Goal: Check status: Check status

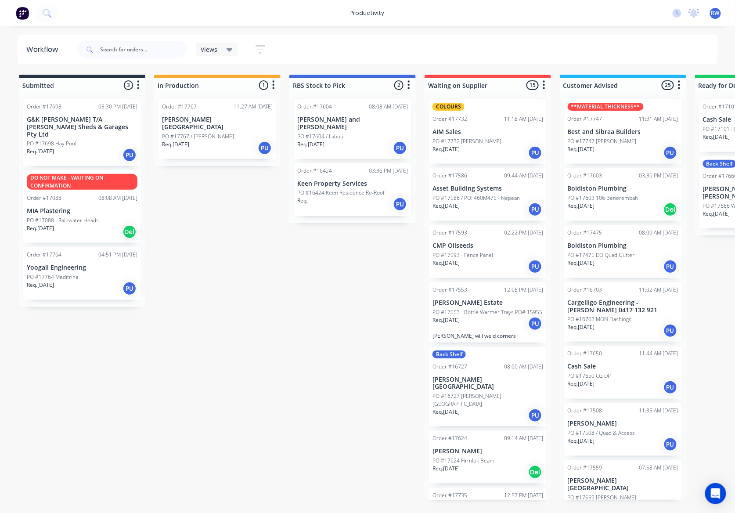
click at [202, 133] on p "PO #17767 / Margy Kook" at bounding box center [198, 137] width 72 height 8
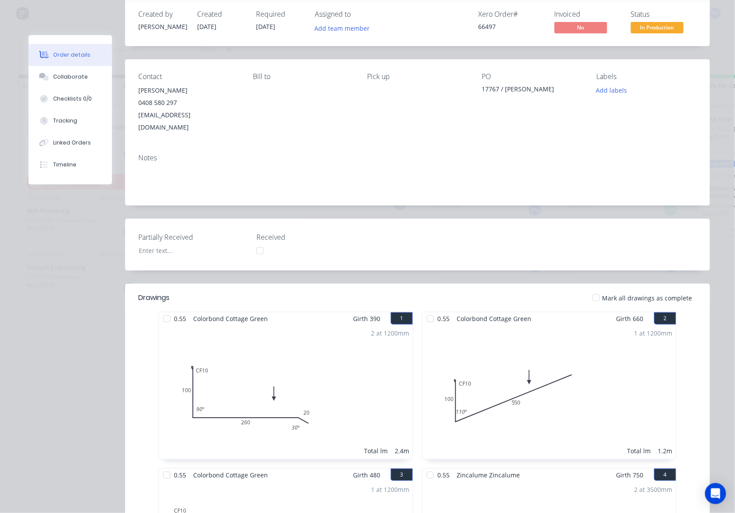
scroll to position [58, 0]
click at [591, 290] on div at bounding box center [596, 299] width 18 height 18
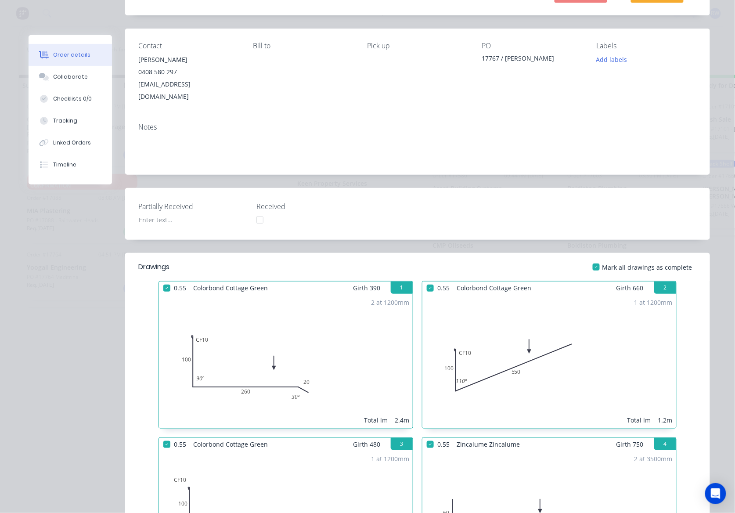
scroll to position [0, 0]
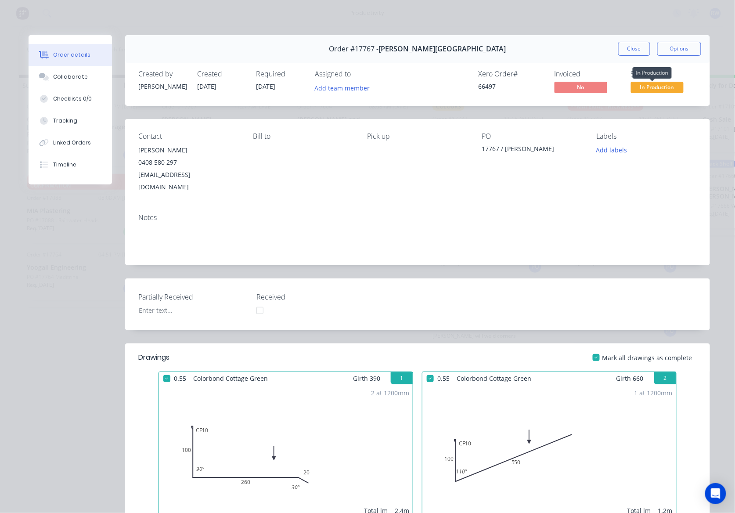
click at [635, 92] on span "In Production" at bounding box center [657, 87] width 53 height 11
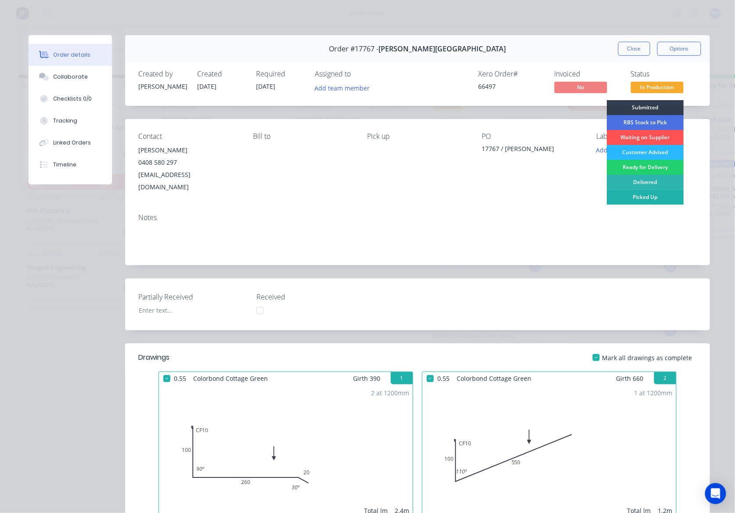
click at [643, 197] on div "Picked Up" at bounding box center [645, 197] width 77 height 15
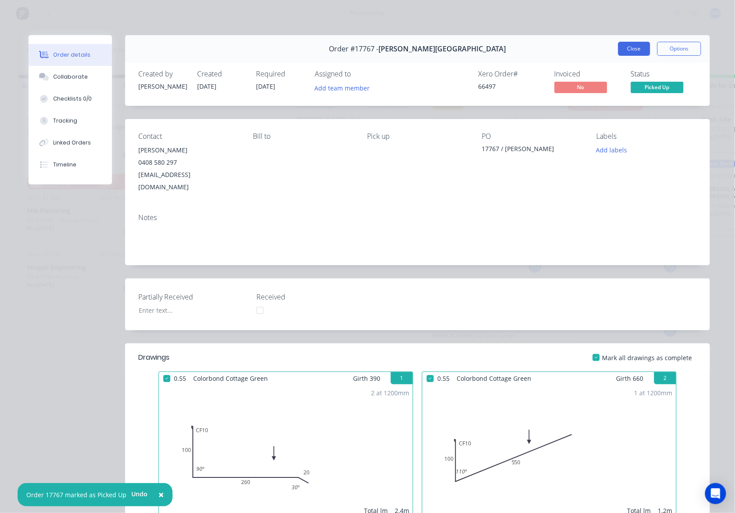
click at [618, 54] on button "Close" at bounding box center [634, 49] width 32 height 14
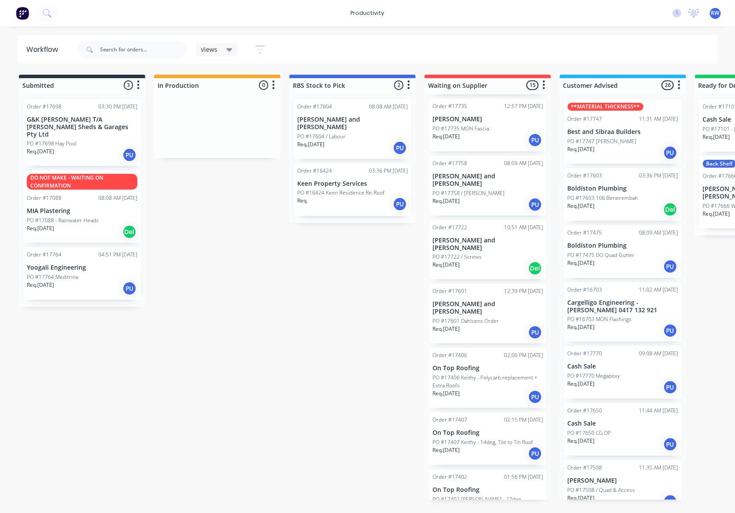
scroll to position [410, 0]
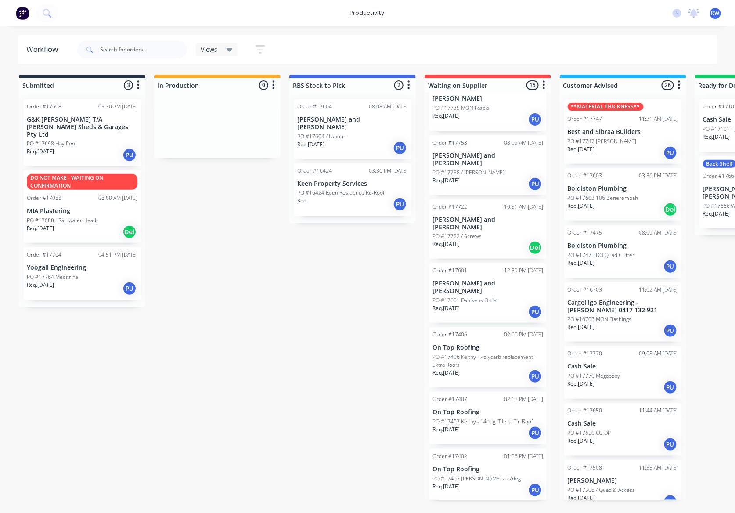
click at [482, 425] on div "Req. [DATE] PU" at bounding box center [487, 432] width 111 height 15
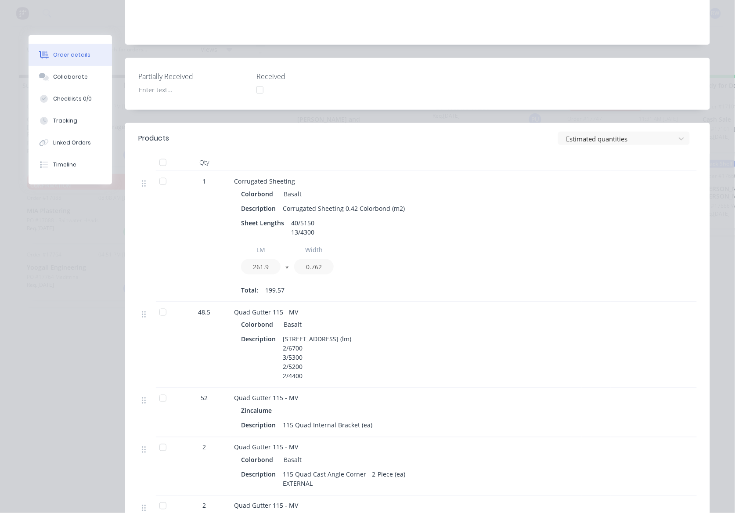
scroll to position [234, 0]
click at [159, 152] on div at bounding box center [163, 161] width 18 height 18
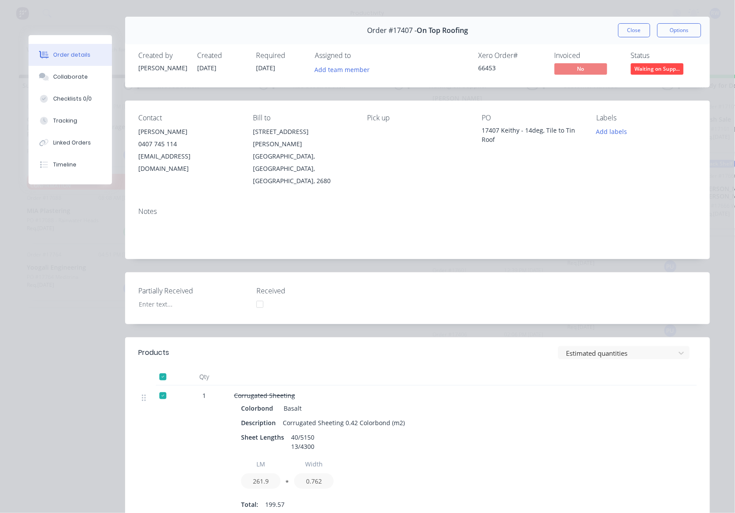
scroll to position [0, 0]
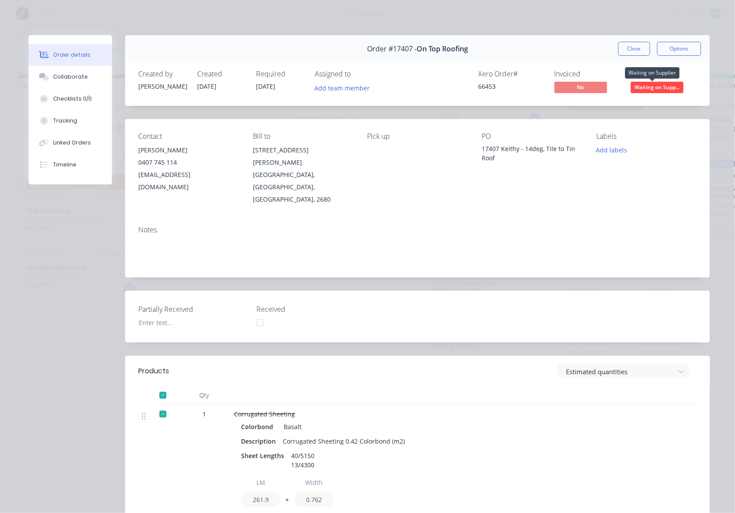
click at [636, 85] on span "Waiting on Supp..." at bounding box center [657, 87] width 53 height 11
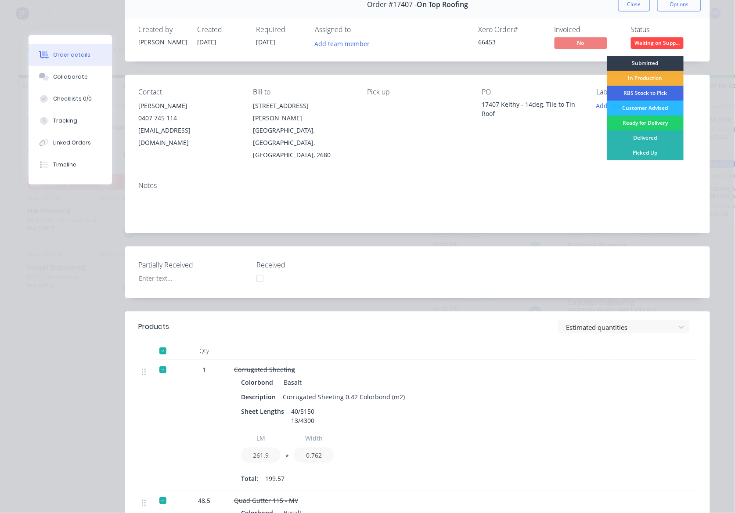
scroll to position [24, 0]
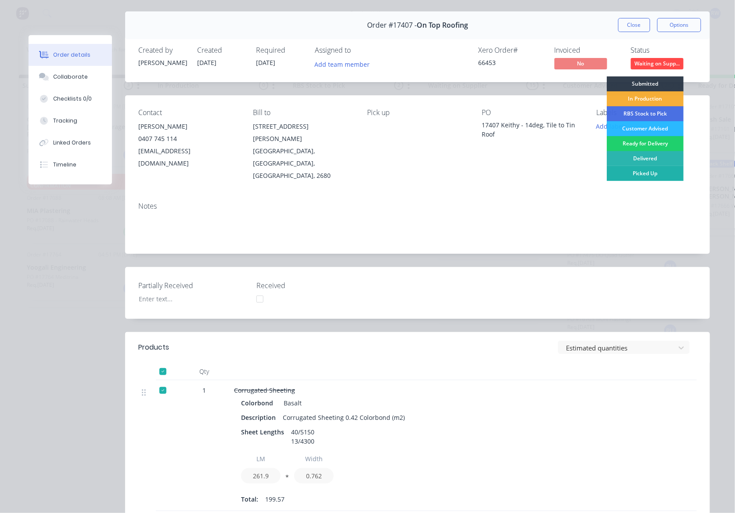
click at [647, 171] on div "Picked Up" at bounding box center [645, 173] width 77 height 15
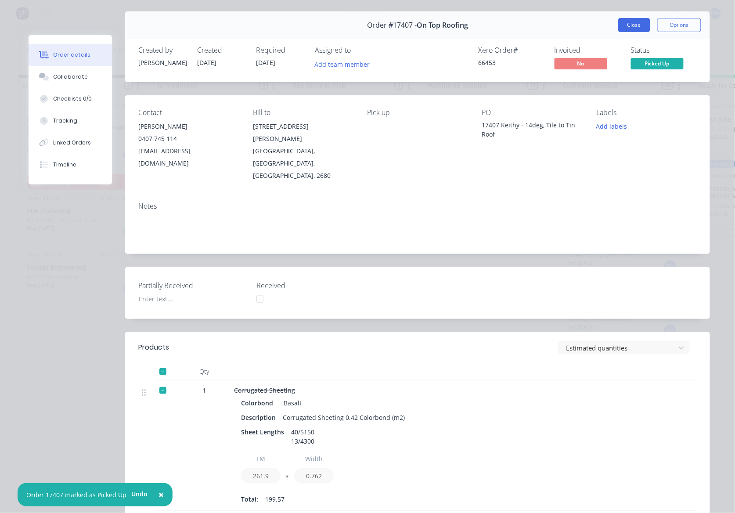
click at [627, 25] on button "Close" at bounding box center [634, 25] width 32 height 14
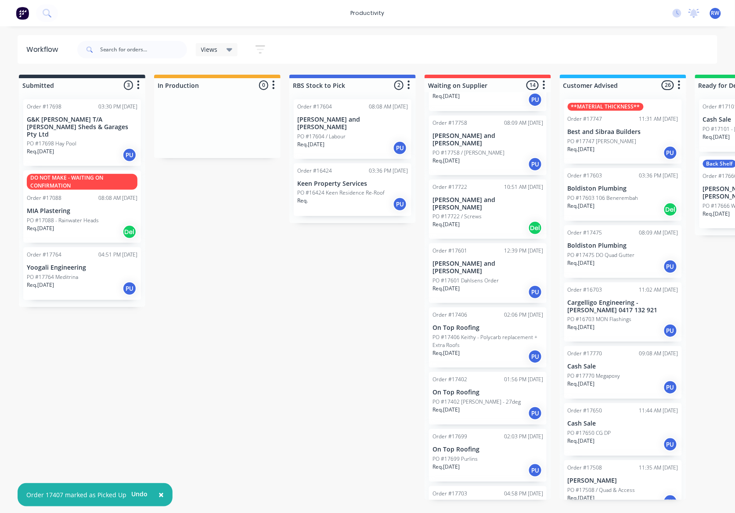
scroll to position [438, 0]
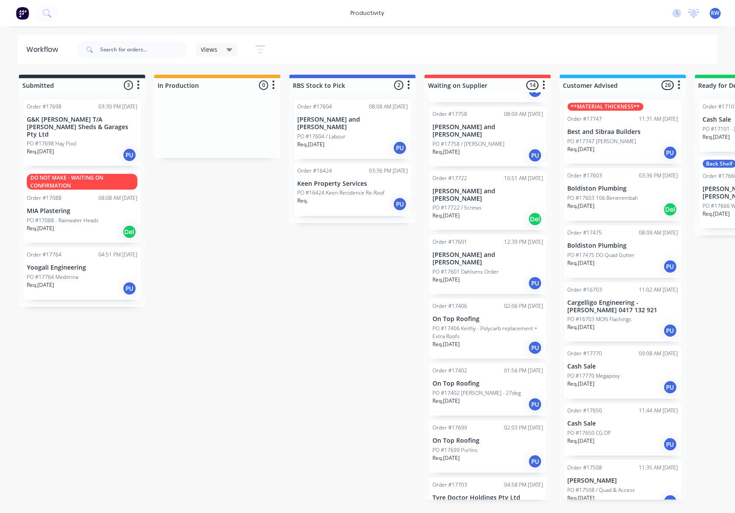
click at [486, 446] on div "PO #17699 Purlins" at bounding box center [487, 450] width 111 height 8
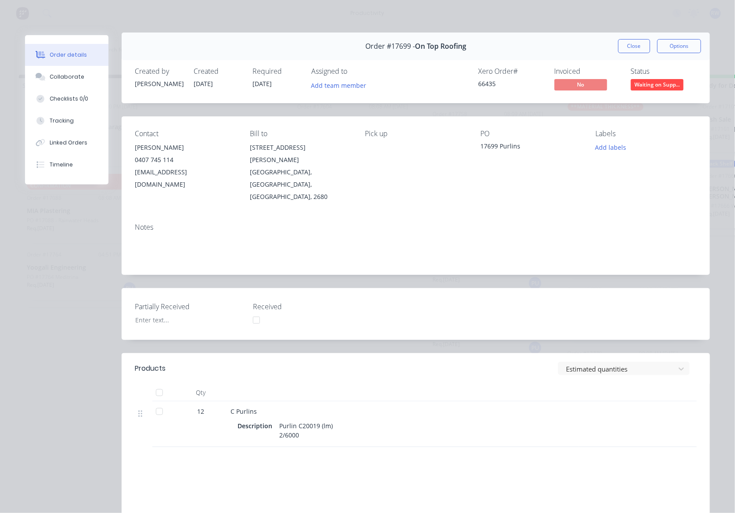
scroll to position [0, 0]
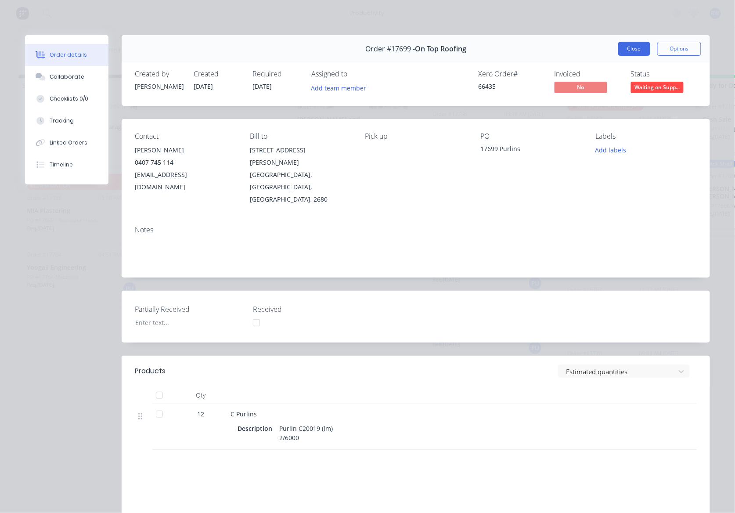
click at [620, 51] on button "Close" at bounding box center [634, 49] width 32 height 14
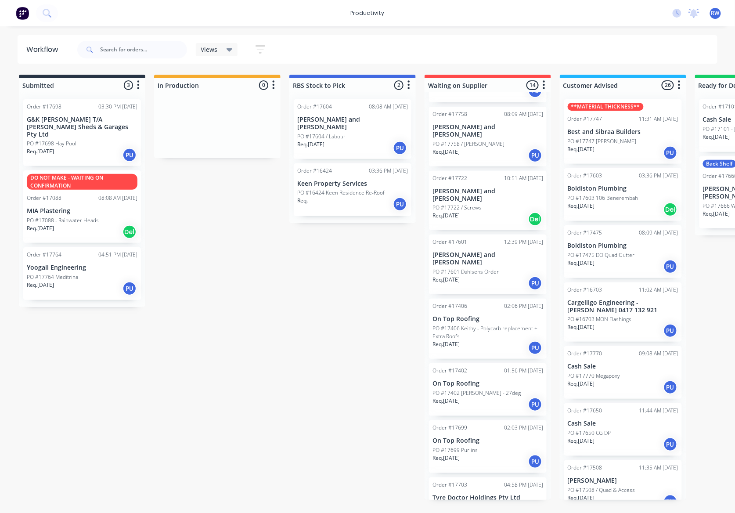
click at [476, 397] on div "Req. [DATE] PU" at bounding box center [487, 404] width 111 height 15
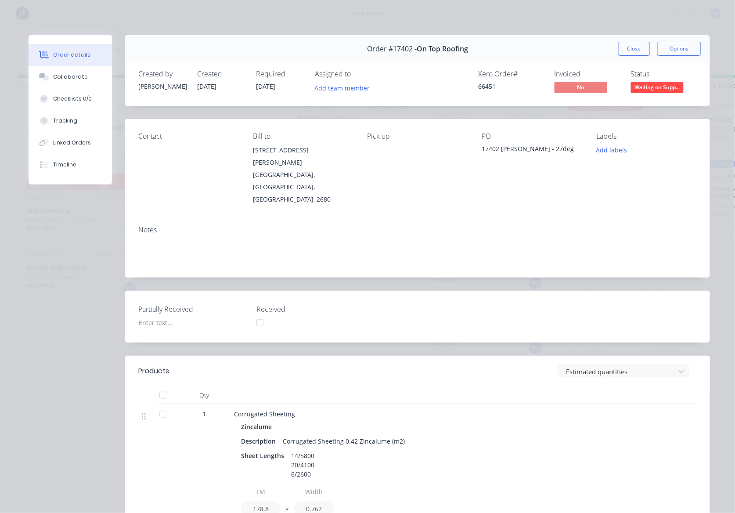
click at [158, 386] on div at bounding box center [163, 395] width 18 height 18
click at [654, 90] on span "Waiting on Supp..." at bounding box center [657, 87] width 53 height 11
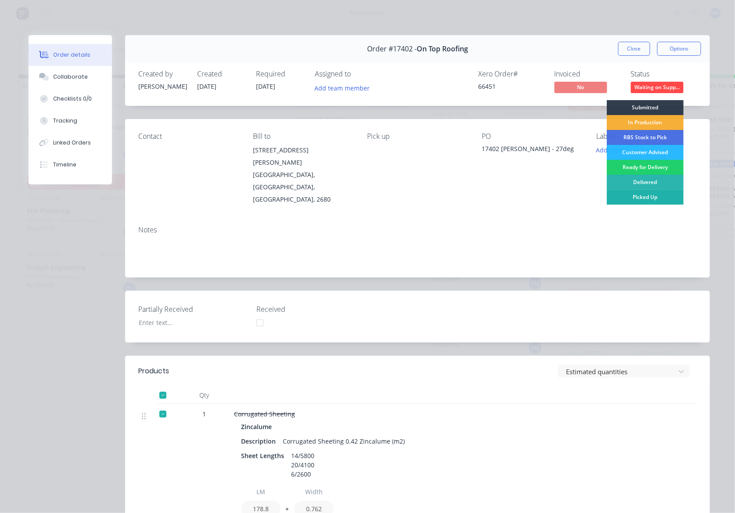
click at [652, 197] on div "Picked Up" at bounding box center [645, 197] width 77 height 15
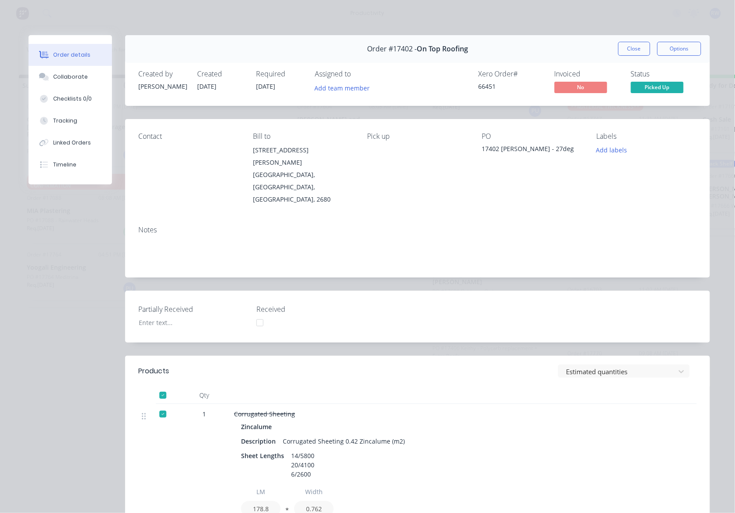
scroll to position [382, 0]
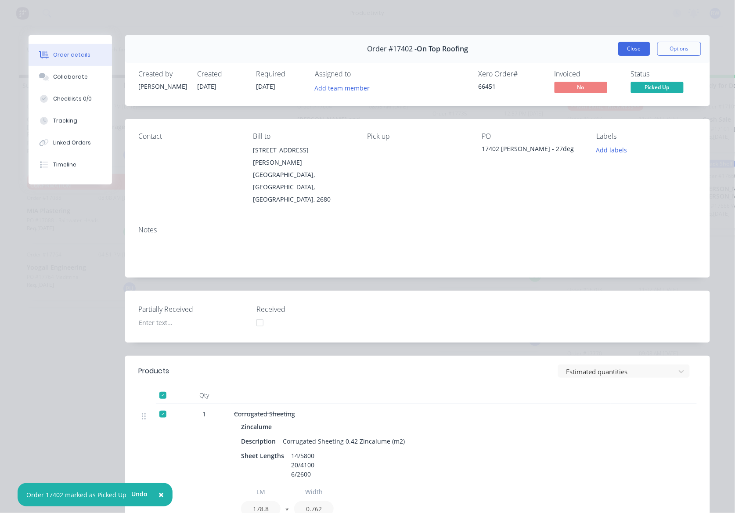
click at [627, 45] on button "Close" at bounding box center [634, 49] width 32 height 14
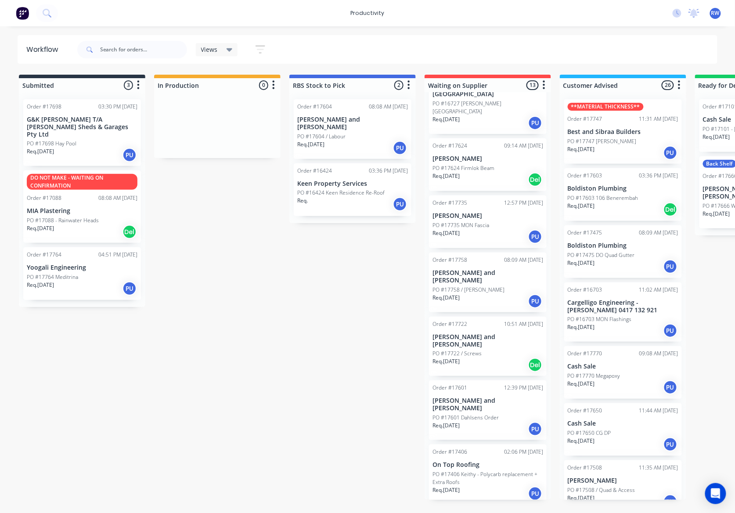
scroll to position [351, 0]
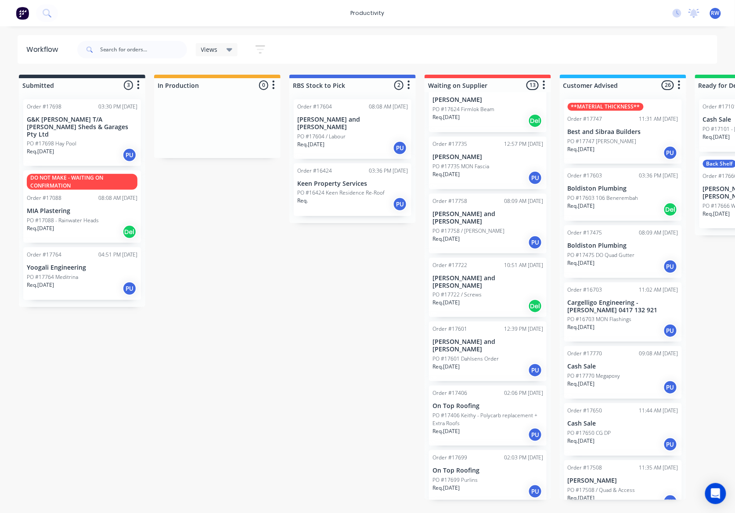
click at [500, 427] on div "Req. [DATE] PU" at bounding box center [487, 434] width 111 height 15
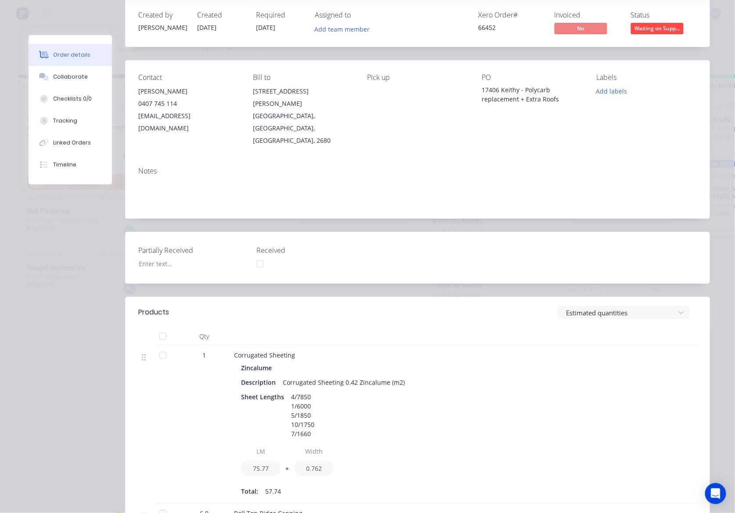
scroll to position [0, 0]
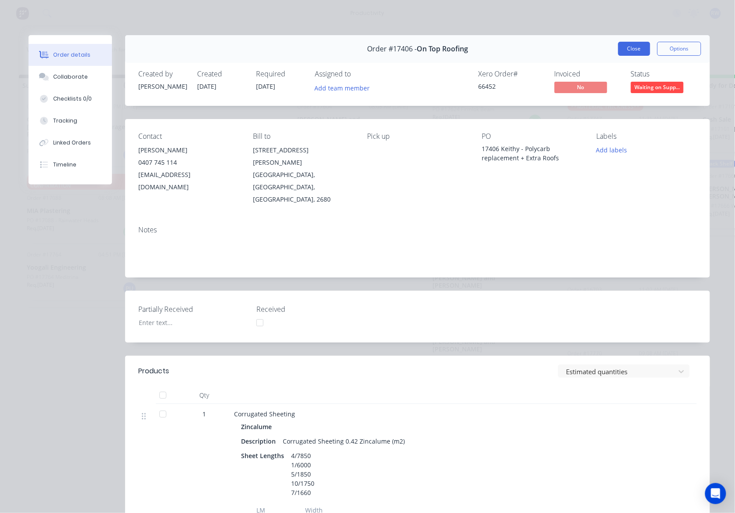
click at [623, 46] on button "Close" at bounding box center [634, 49] width 32 height 14
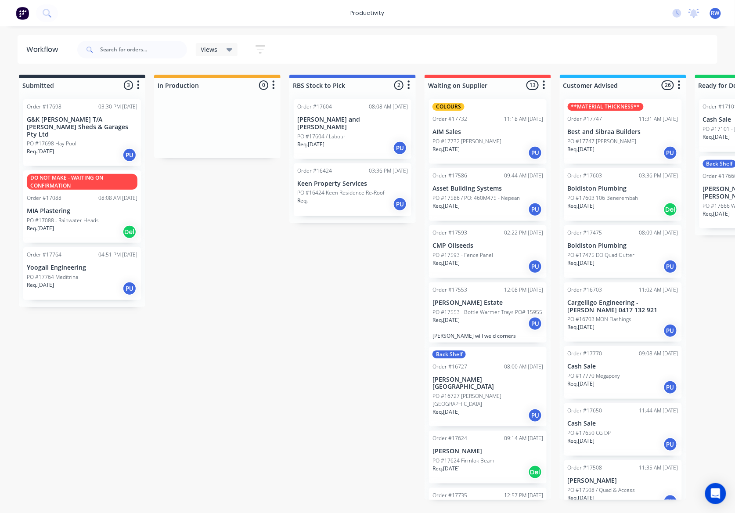
click at [480, 331] on div "Req. 12/09/25 PU" at bounding box center [487, 323] width 111 height 15
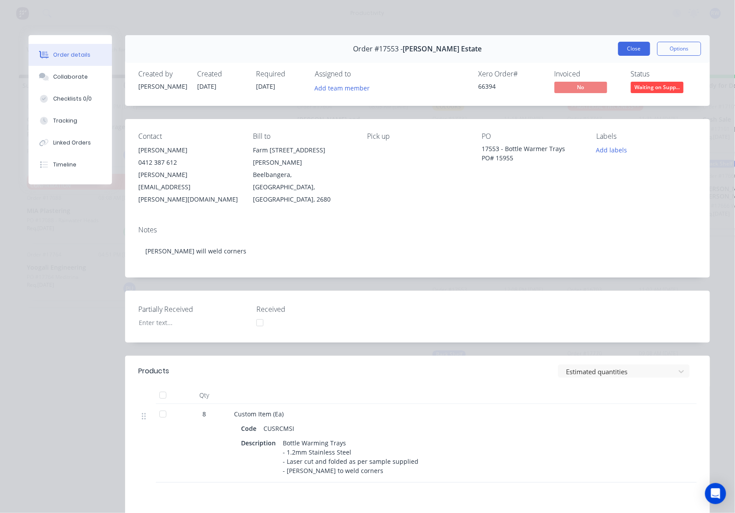
click at [633, 52] on button "Close" at bounding box center [634, 49] width 32 height 14
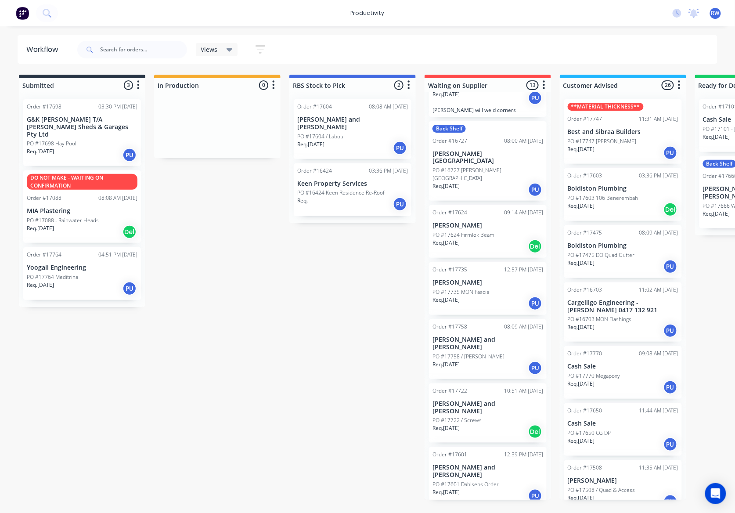
scroll to position [234, 0]
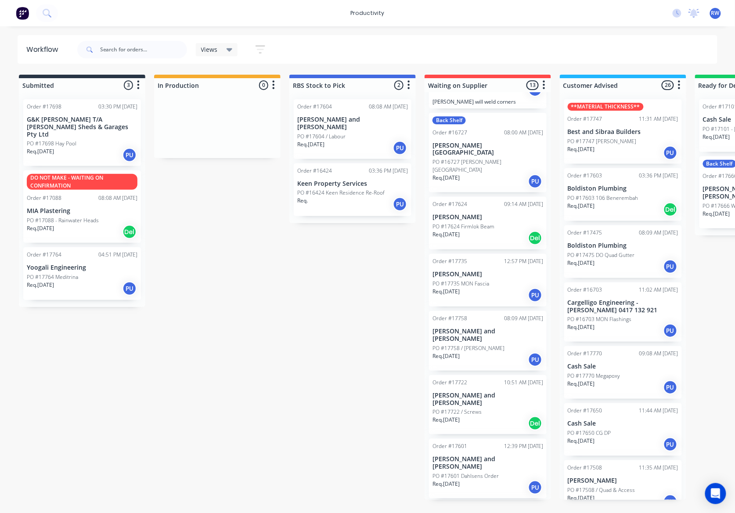
click at [64, 140] on p "PO #17698 Hay Pool" at bounding box center [52, 144] width 50 height 8
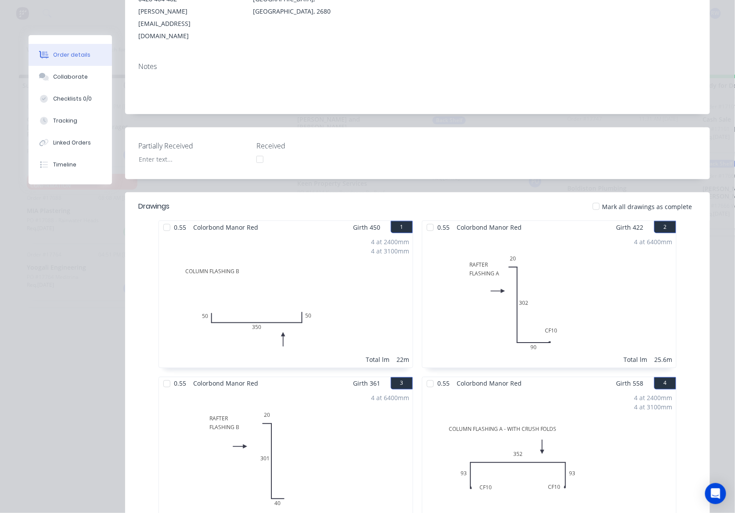
scroll to position [0, 0]
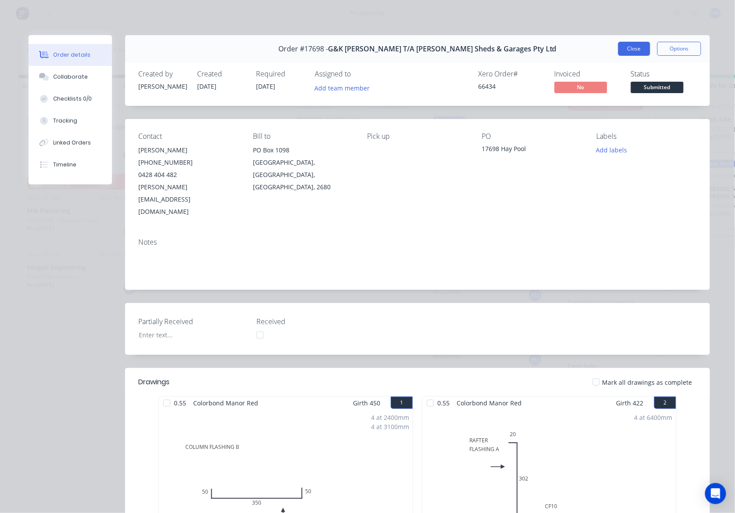
click at [628, 43] on button "Close" at bounding box center [634, 49] width 32 height 14
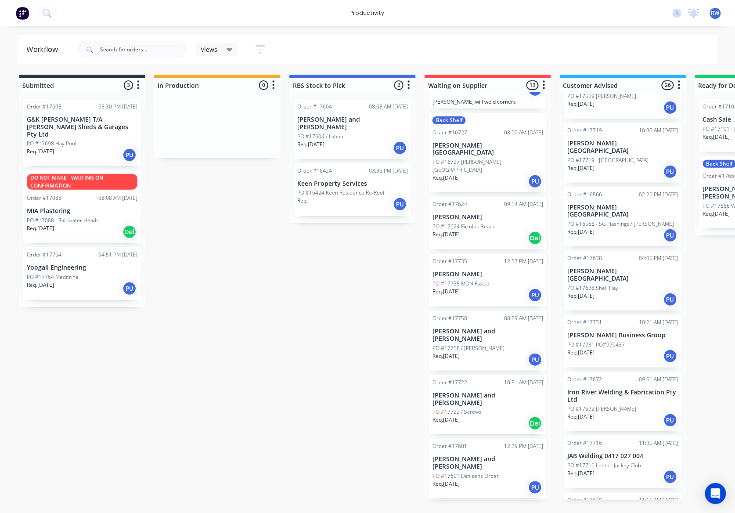
scroll to position [468, 0]
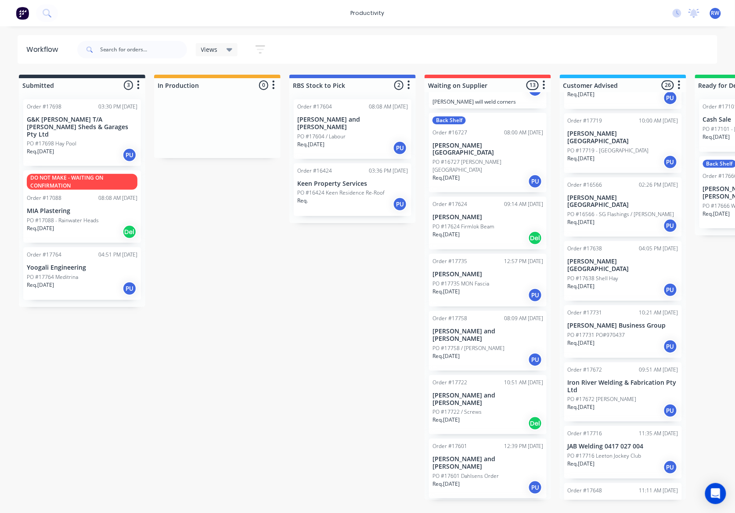
click at [630, 339] on div "Req. 07/10/25 PU" at bounding box center [623, 346] width 111 height 15
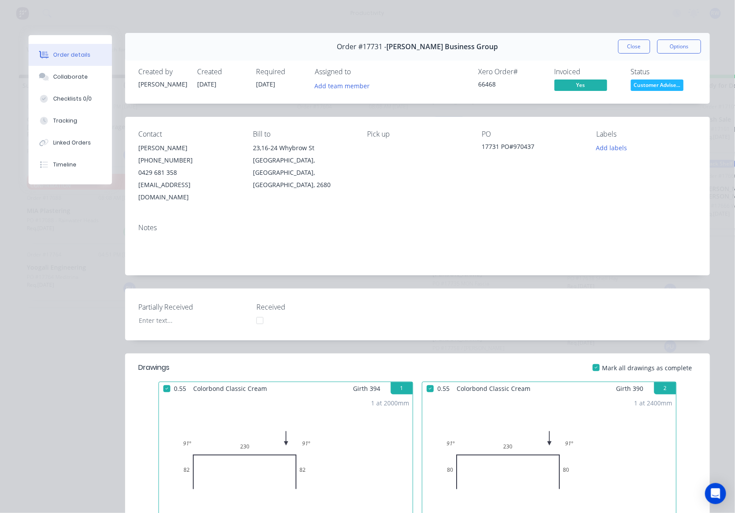
scroll to position [0, 0]
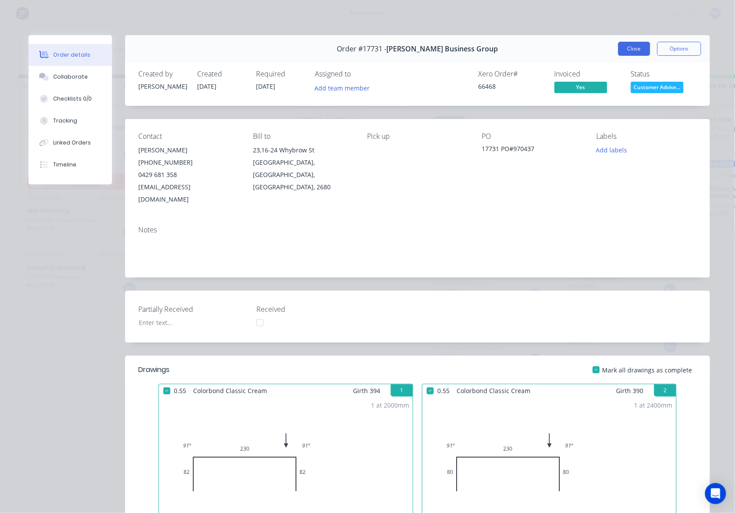
click at [637, 46] on button "Close" at bounding box center [634, 49] width 32 height 14
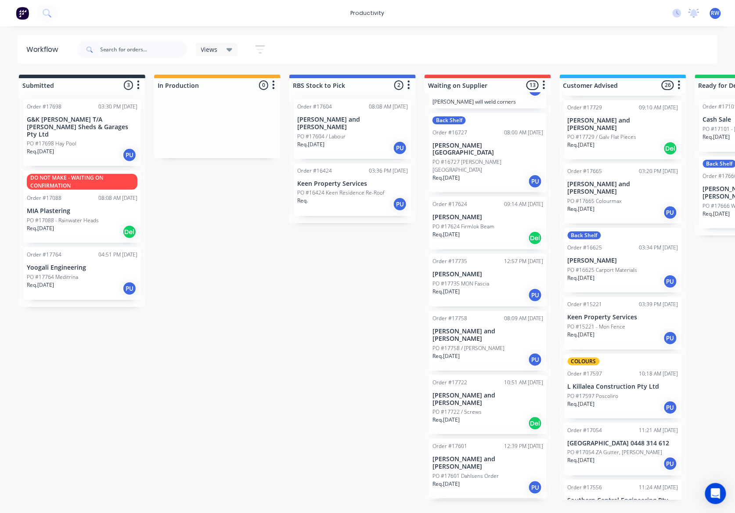
scroll to position [1167, 0]
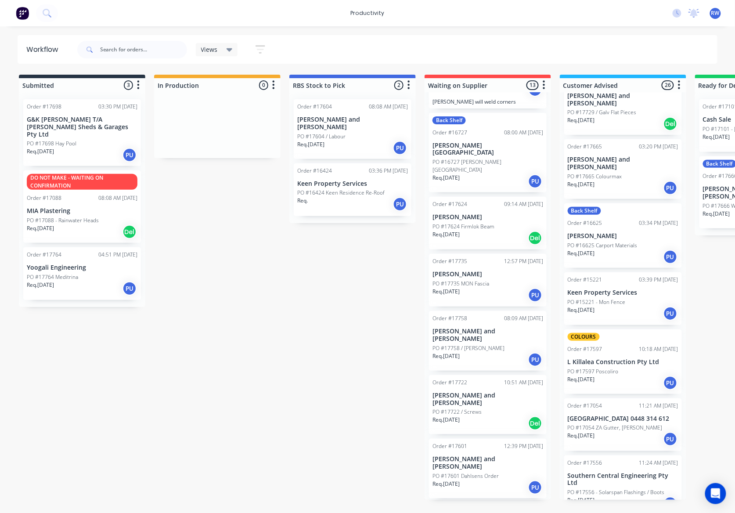
click at [604, 358] on p "L Killalea Construction Pty Ltd" at bounding box center [623, 361] width 111 height 7
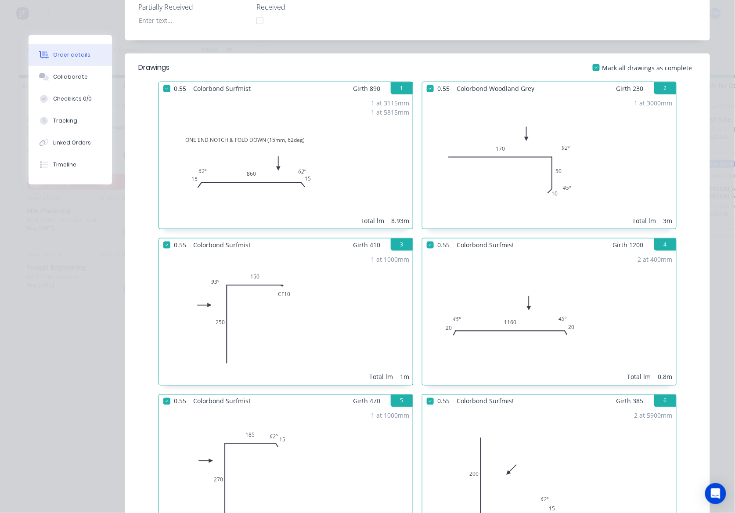
scroll to position [0, 0]
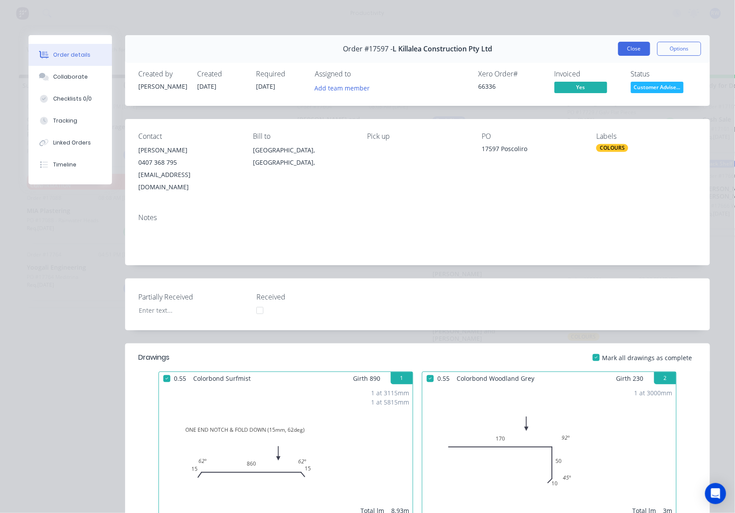
click at [630, 53] on button "Close" at bounding box center [634, 49] width 32 height 14
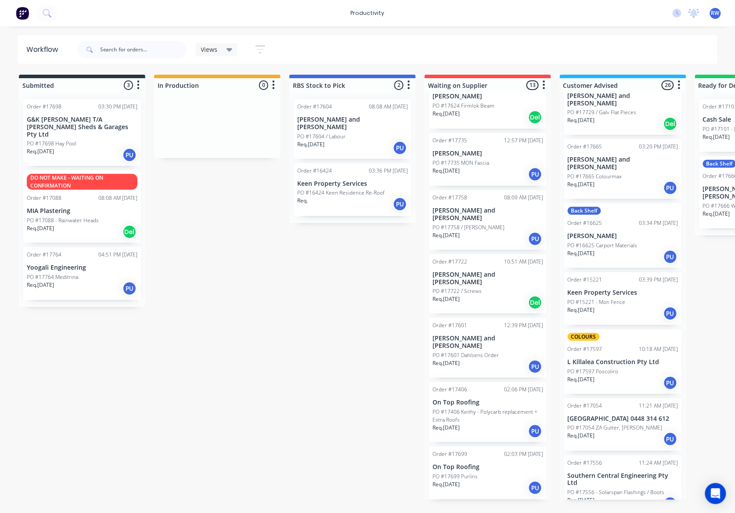
scroll to position [381, 0]
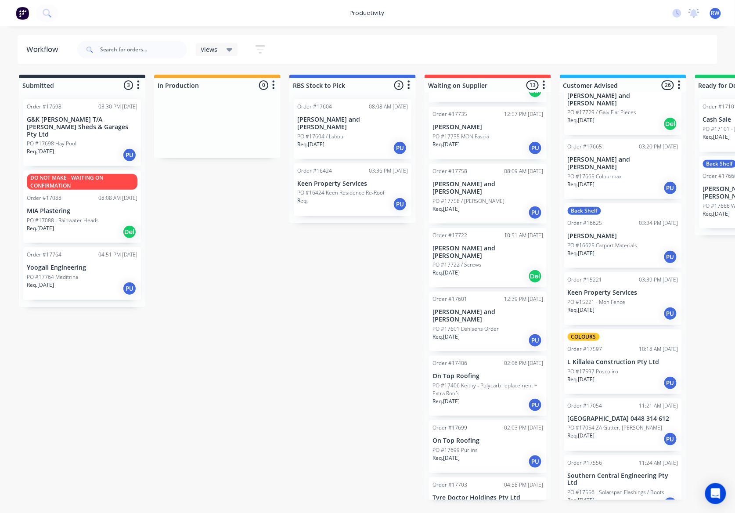
click at [477, 511] on div "Req. 01/10/25 PU" at bounding box center [487, 518] width 111 height 15
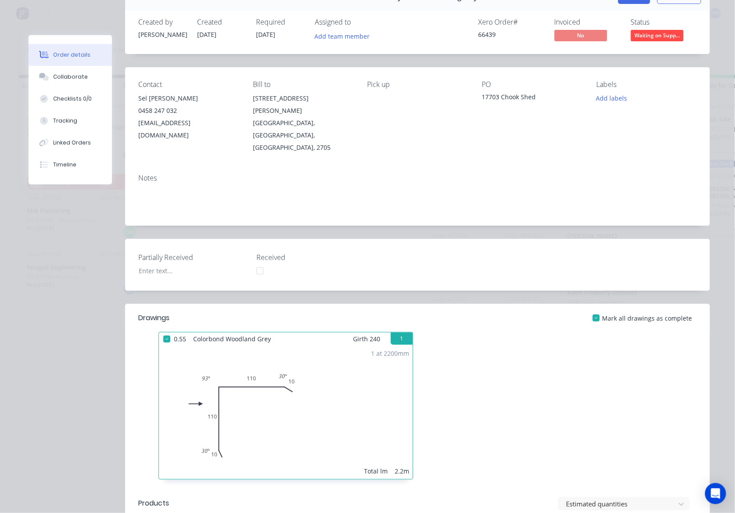
scroll to position [0, 0]
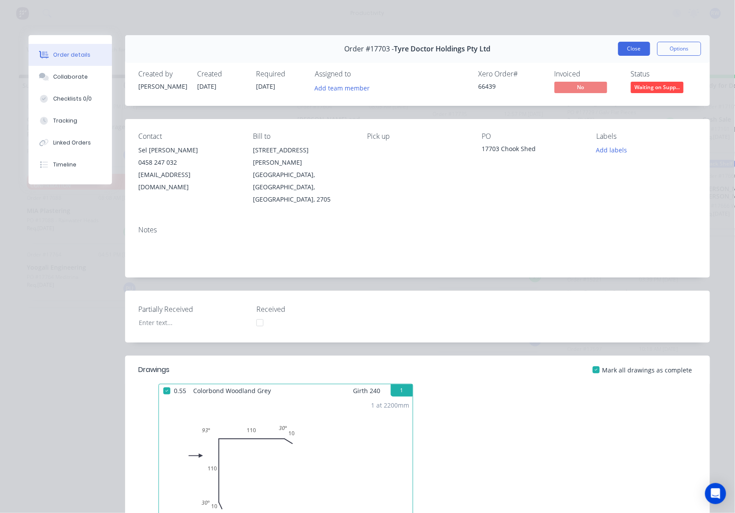
click at [627, 44] on button "Close" at bounding box center [634, 49] width 32 height 14
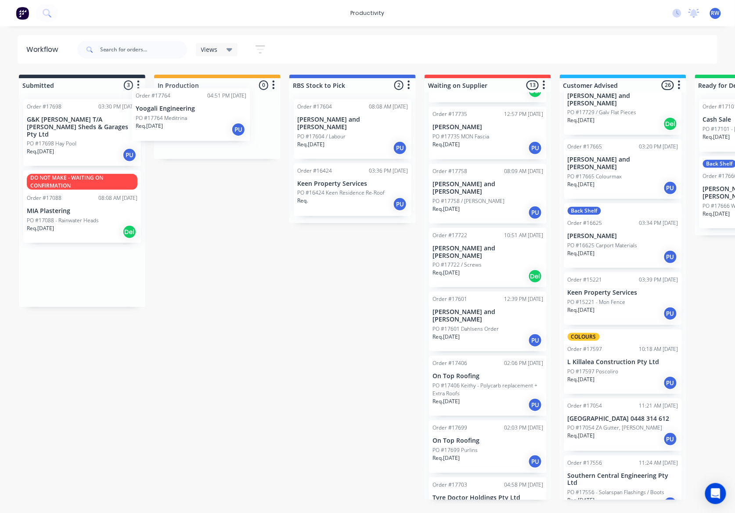
drag, startPoint x: 74, startPoint y: 269, endPoint x: 185, endPoint y: 112, distance: 191.8
click at [185, 112] on div "Submitted 3 Sort By Created date Required date Order number Customer name Most …" at bounding box center [534, 287] width 1082 height 425
